Goal: Task Accomplishment & Management: Manage account settings

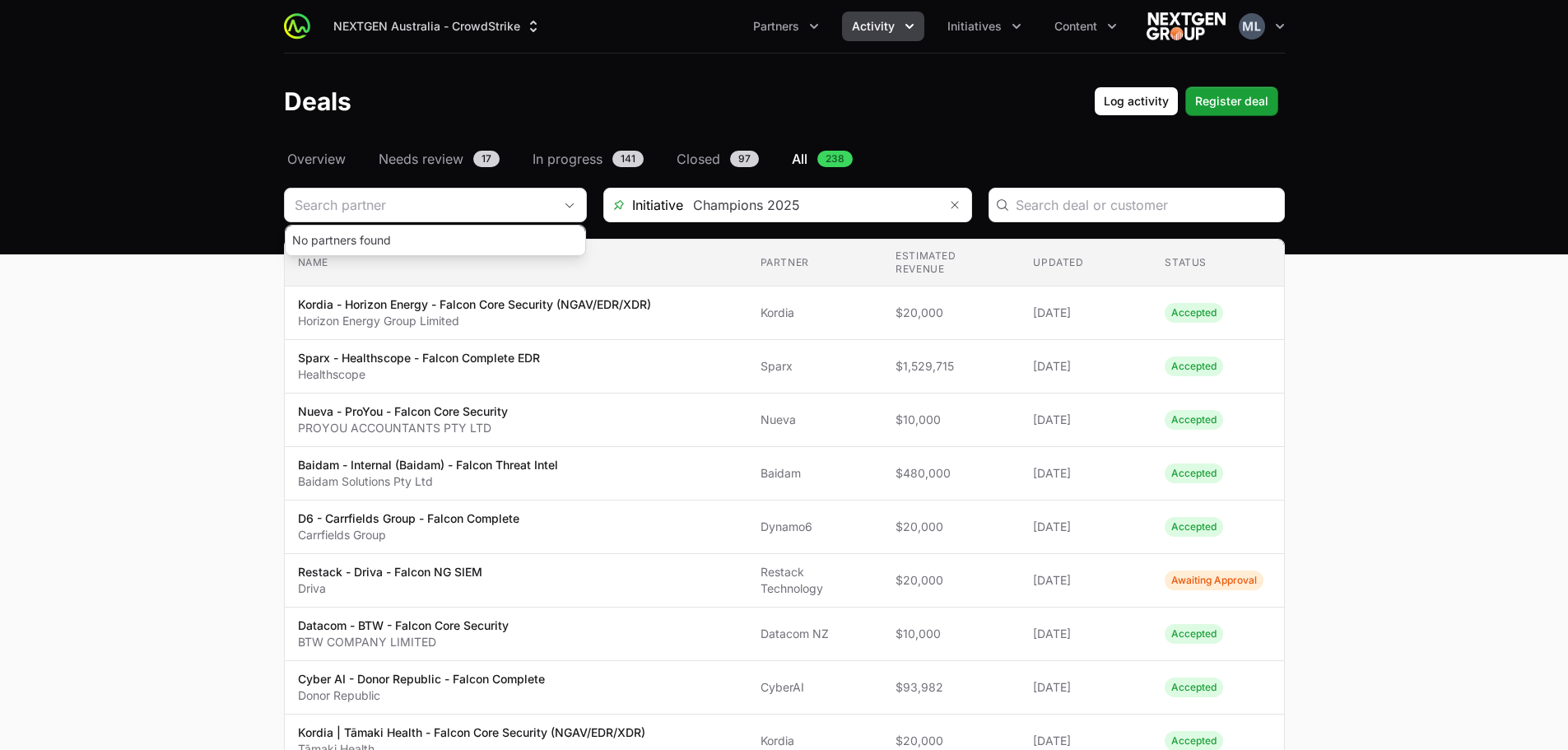
click at [524, 201] on input "Deals Filters" at bounding box center [419, 205] width 269 height 33
click at [574, 199] on div "Close" at bounding box center [570, 205] width 33 height 33
click at [430, 251] on th "Name" at bounding box center [517, 263] width 463 height 47
click at [570, 207] on icon "Open" at bounding box center [569, 205] width 8 height 5
click at [957, 210] on icon "Remove" at bounding box center [954, 204] width 10 height 13
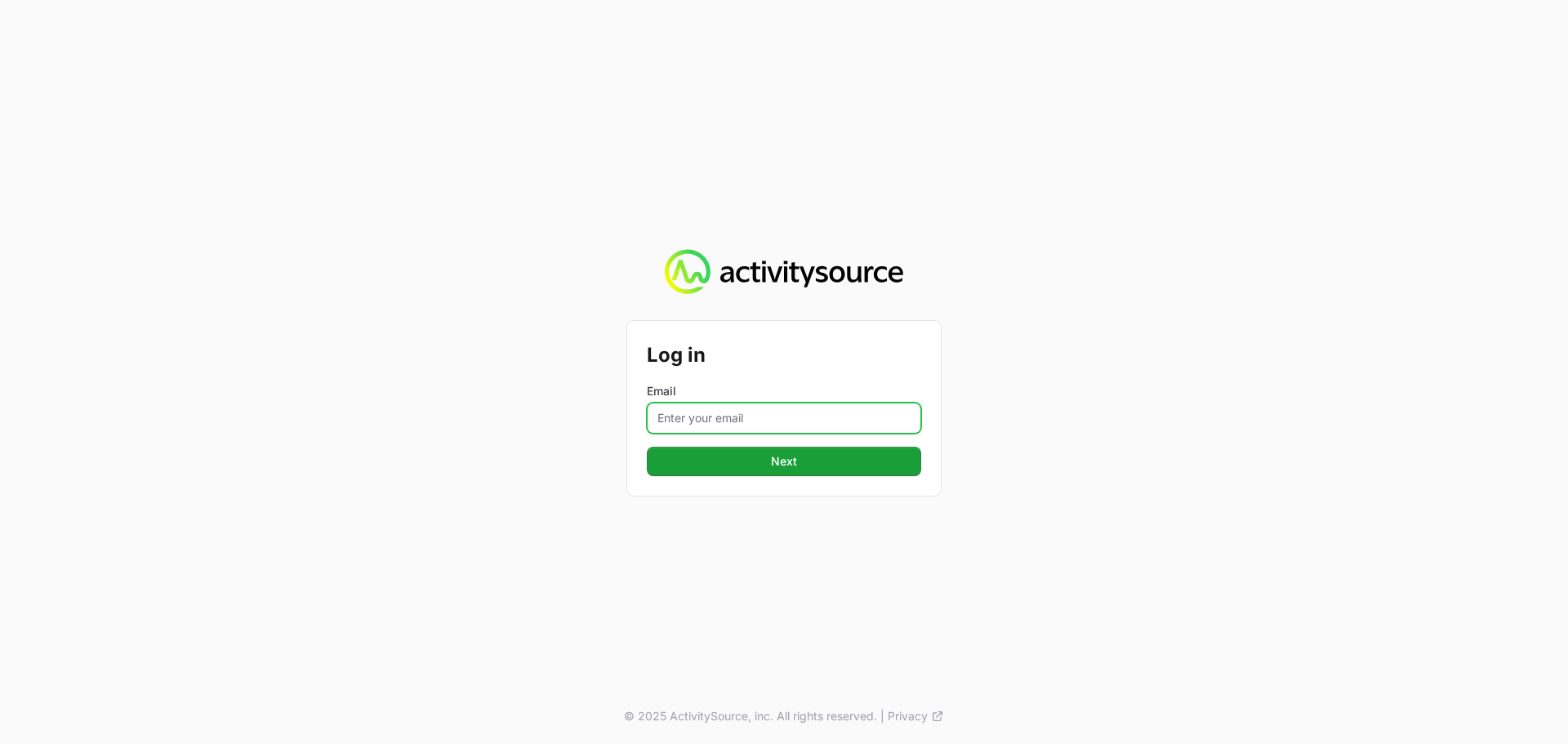
click at [773, 426] on input "Email" at bounding box center [784, 419] width 274 height 31
type input "[PERSON_NAME][EMAIL_ADDRESS][DOMAIN_NAME]"
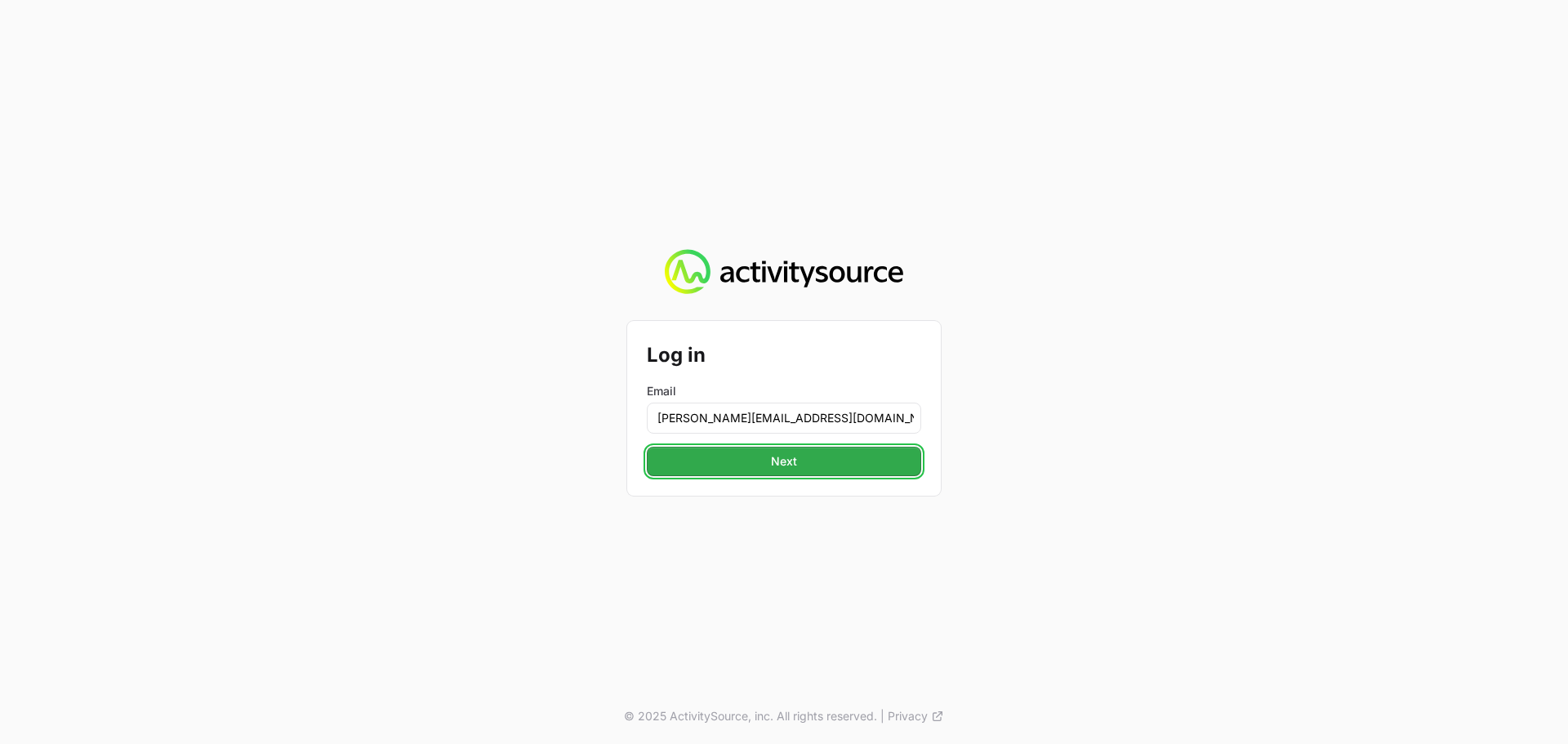
click at [804, 462] on span "Next" at bounding box center [784, 461] width 255 height 20
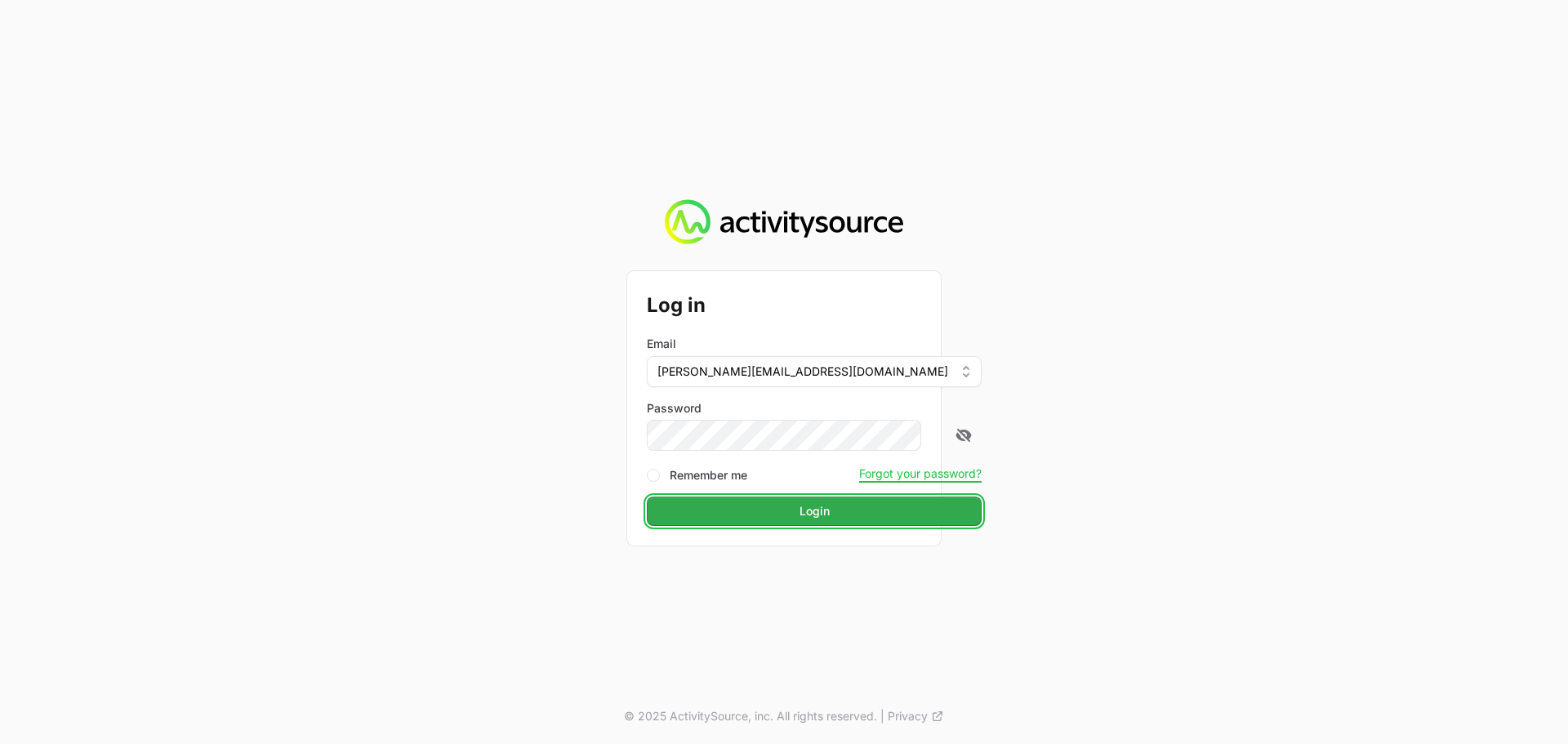
click at [788, 498] on button "Login Login" at bounding box center [815, 512] width 335 height 29
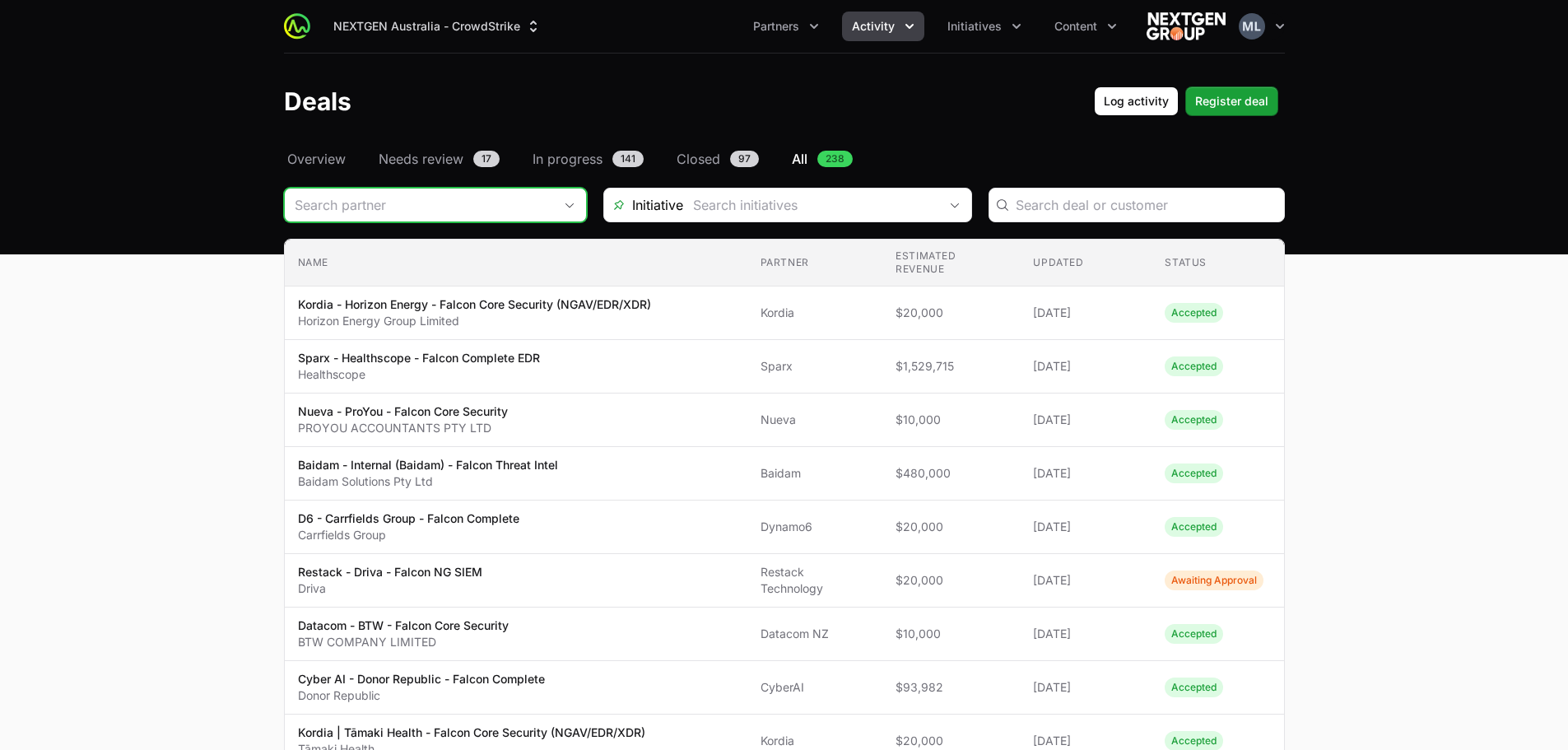
click at [510, 211] on input "Deals Filters" at bounding box center [419, 205] width 269 height 33
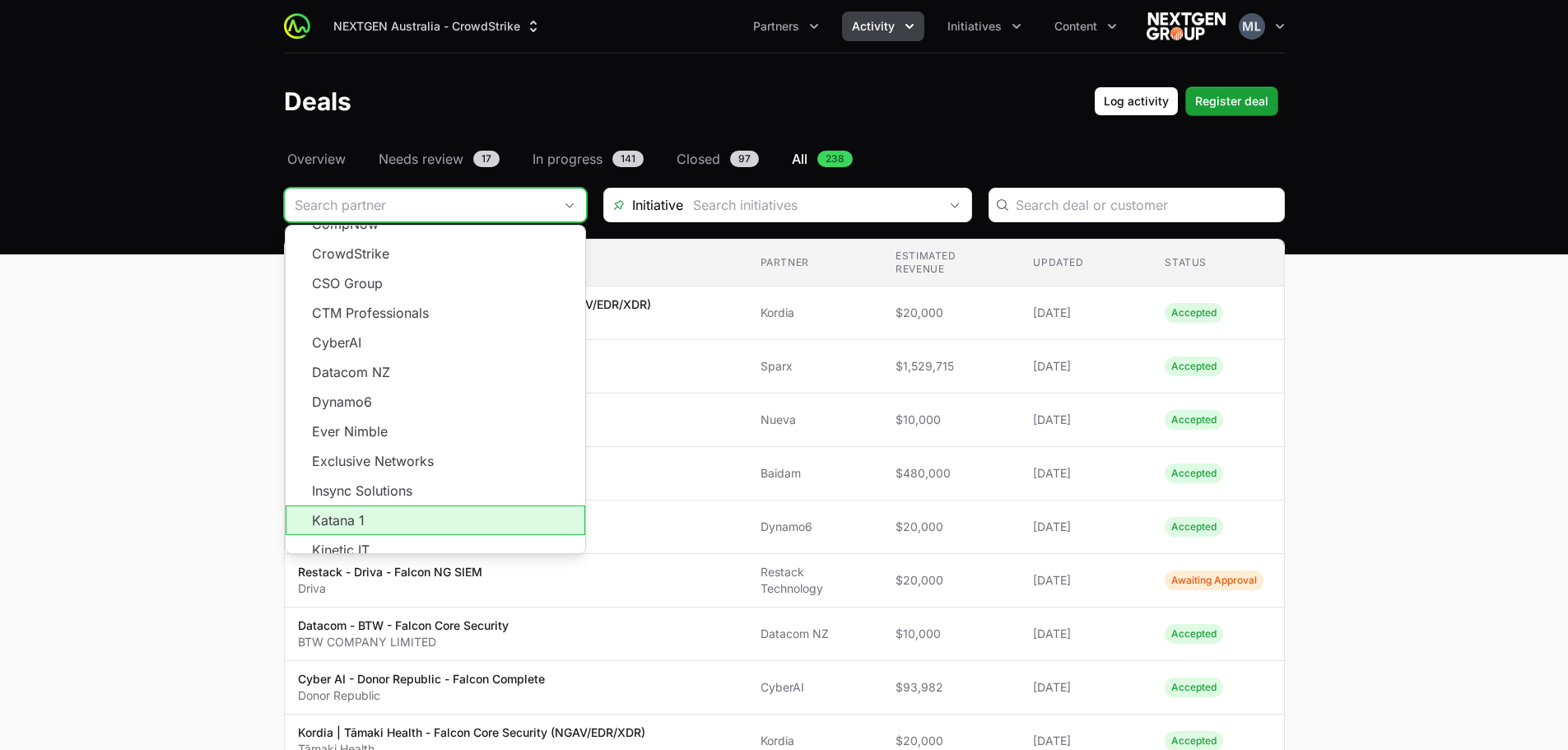
scroll to position [297, 0]
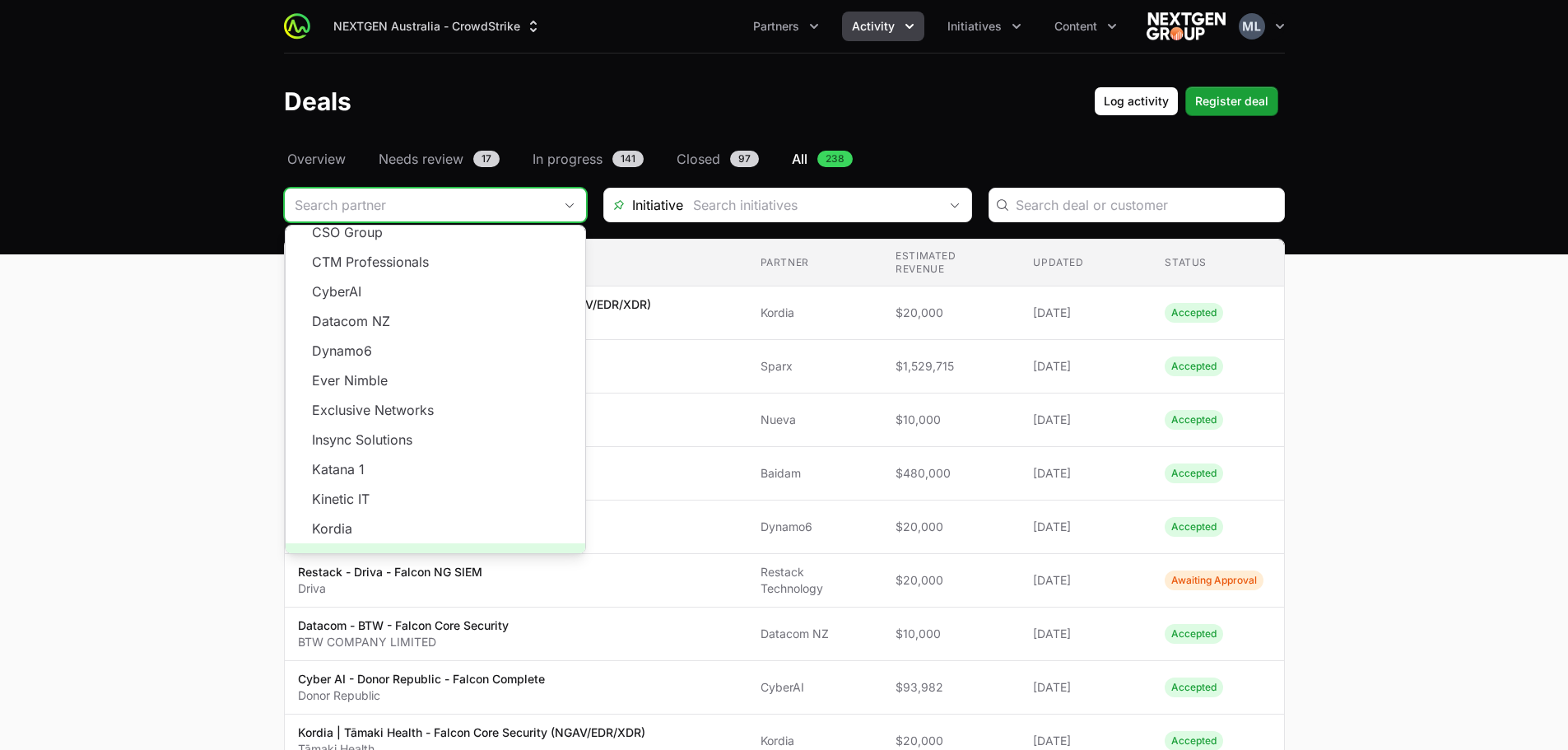
click at [430, 544] on span "Load more" at bounding box center [435, 559] width 300 height 30
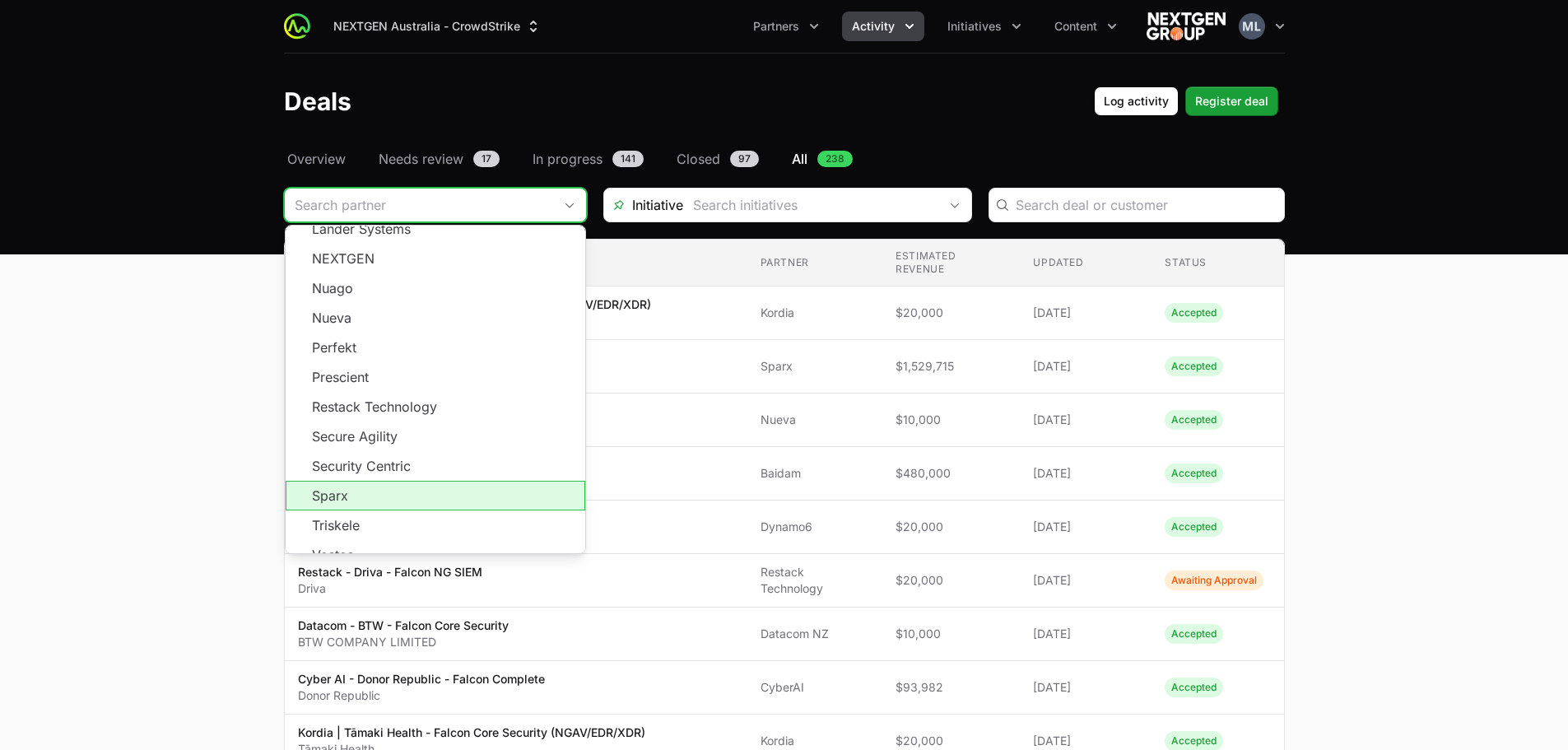
scroll to position [654, 0]
